Goal: Connect with others: Connect with others

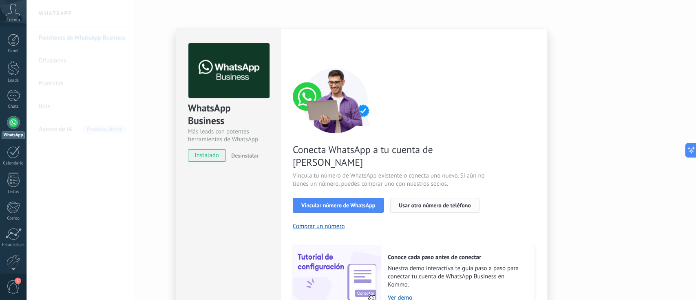
click at [441, 202] on span "Usar otro número de teléfono" at bounding box center [435, 205] width 72 height 6
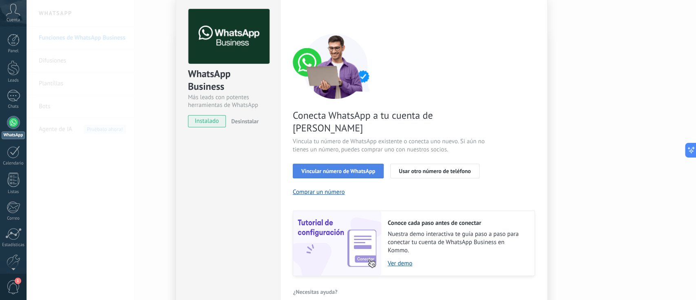
click at [336, 168] on span "Vincular número de WhatsApp" at bounding box center [338, 171] width 74 height 6
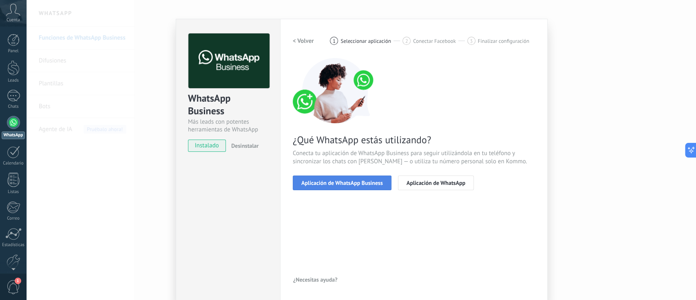
click at [353, 181] on span "Aplicación de WhatsApp Business" at bounding box center [342, 183] width 82 height 6
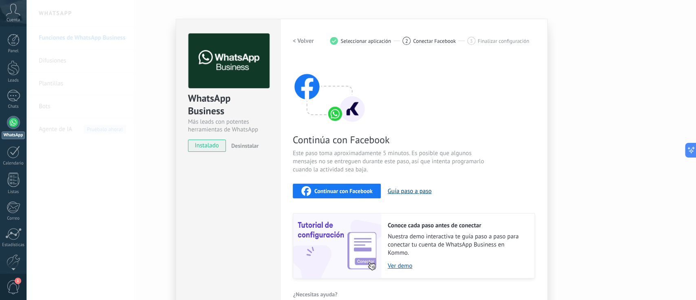
click at [417, 192] on button "Guía paso a paso" at bounding box center [409, 191] width 44 height 8
